Goal: Task Accomplishment & Management: Use online tool/utility

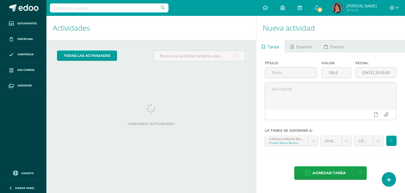
scroll to position [88, 0]
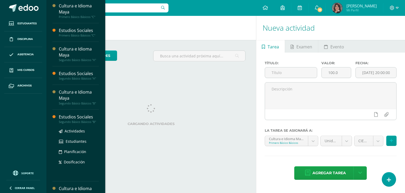
click at [78, 117] on div "Estudios Sociales" at bounding box center [79, 117] width 40 height 6
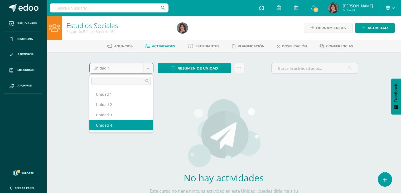
click at [150, 65] on body "Estudiantes Disciplina Asistencia Mis cursos Archivos Soporte Ayuda Reportar un…" at bounding box center [200, 113] width 401 height 227
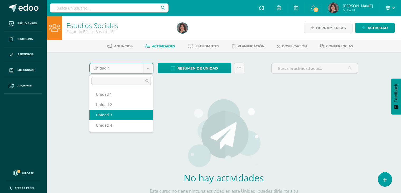
select select "Unidad 3"
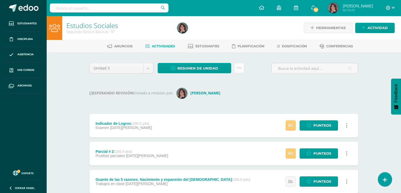
click at [239, 68] on icon at bounding box center [239, 68] width 4 height 4
click at [230, 84] on link "Historial de actividad" at bounding box center [227, 82] width 54 height 8
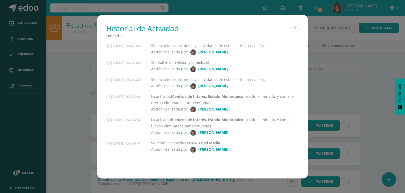
click at [296, 28] on button at bounding box center [295, 27] width 9 height 9
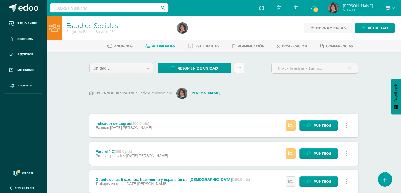
click at [240, 67] on icon at bounding box center [239, 68] width 4 height 4
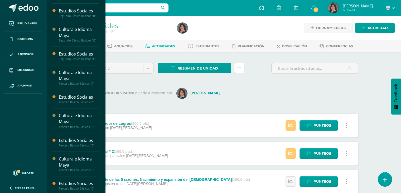
scroll to position [194, 0]
drag, startPoint x: 102, startPoint y: 164, endPoint x: 103, endPoint y: 169, distance: 4.8
click at [103, 169] on div "Cultura e Idioma Maya Primero Básico Básicos "A" Actividades Estudiantes Planif…" at bounding box center [75, 96] width 59 height 193
click at [82, 183] on div "Estudios Sociales" at bounding box center [79, 182] width 40 height 6
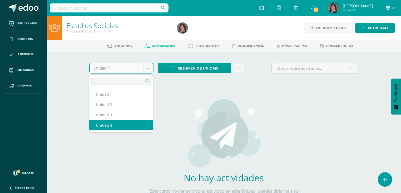
click at [146, 69] on body "Estudiantes Disciplina Asistencia Mis cursos Archivos Soporte Ayuda Reportar un…" at bounding box center [200, 113] width 401 height 227
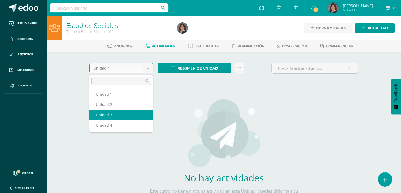
select select "Unidad 3"
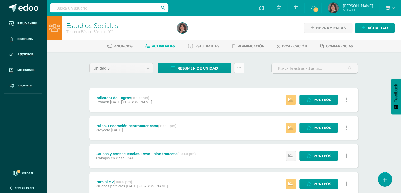
click at [240, 70] on icon at bounding box center [239, 68] width 4 height 4
click at [231, 83] on link "Enviar punteos a revision" at bounding box center [226, 84] width 58 height 13
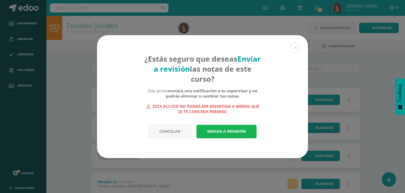
click at [219, 130] on link "Enviar a revisión" at bounding box center [227, 131] width 60 height 13
